Goal: Navigation & Orientation: Find specific page/section

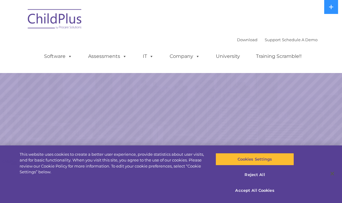
select select "MEDIUM"
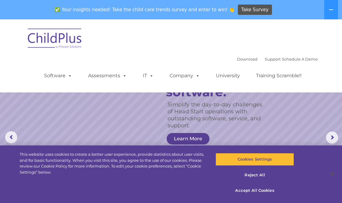
click at [5, 73] on nav "Download Support | Schedule A Demo  MENU MENU Software ChildPlus: The original…" at bounding box center [171, 55] width 342 height 73
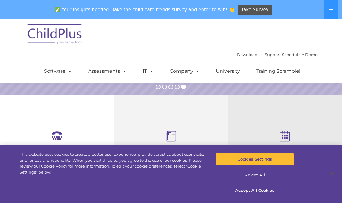
scroll to position [161, 0]
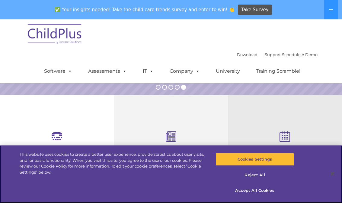
click at [281, 165] on button "Cookies Settings" at bounding box center [255, 159] width 79 height 13
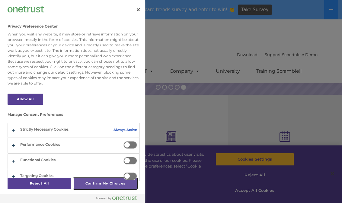
click at [113, 189] on button "Confirm My Choices" at bounding box center [105, 182] width 63 height 11
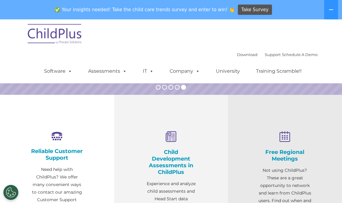
click at [177, 143] on div "Child Development Assessments in ChildPlus Experience and analyze child assessm…" at bounding box center [171, 189] width 54 height 117
click at [172, 88] on rs-bullet at bounding box center [171, 87] width 5 height 5
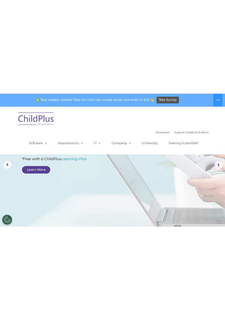
scroll to position [0, 0]
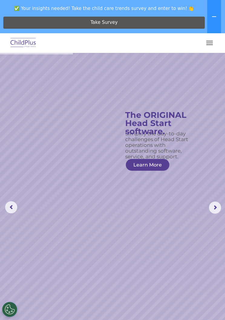
click at [26, 42] on img at bounding box center [23, 43] width 28 height 14
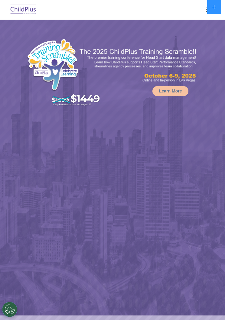
select select "MEDIUM"
